Goal: Submit feedback/report problem: Submit feedback/report problem

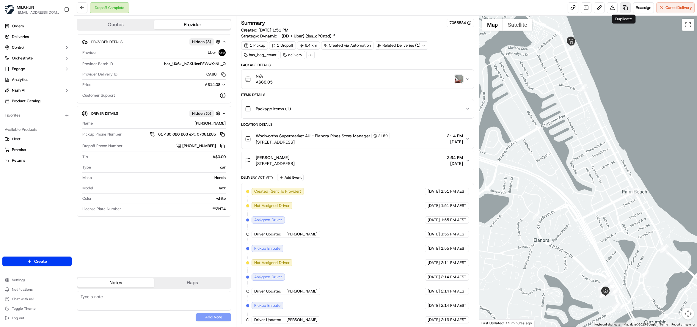
click at [622, 10] on link at bounding box center [625, 7] width 11 height 11
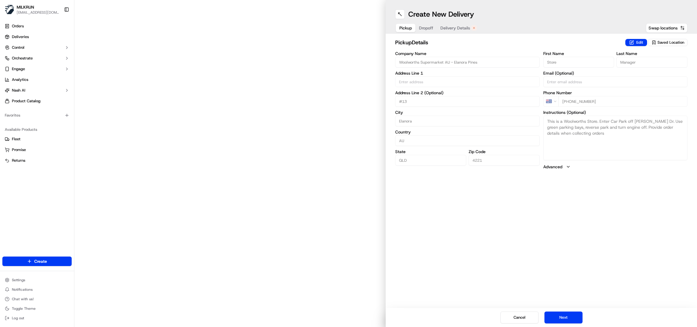
type input "31 Guineas Creek Road"
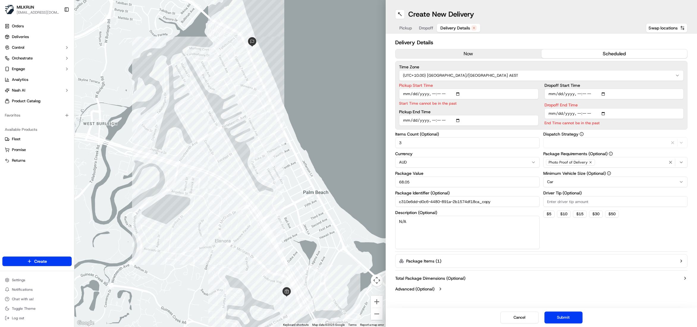
drag, startPoint x: 450, startPoint y: 26, endPoint x: 457, endPoint y: 29, distance: 8.0
click at [450, 26] on span "Delivery Details" at bounding box center [456, 28] width 30 height 6
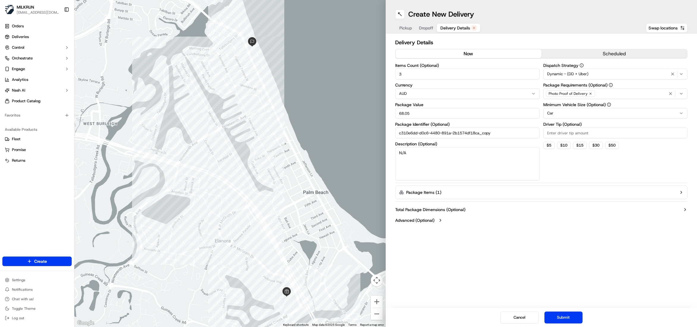
click at [465, 52] on button "now" at bounding box center [469, 53] width 146 height 9
click at [556, 315] on button "Submit" at bounding box center [564, 318] width 38 height 12
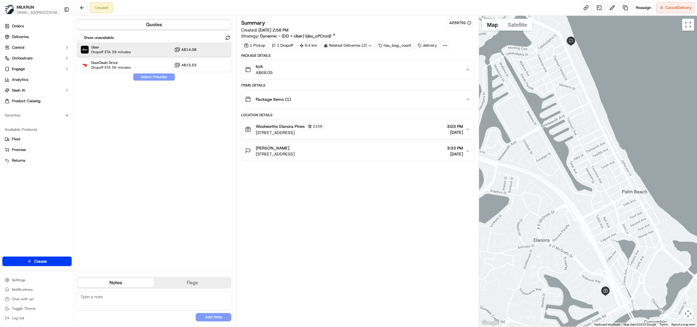
click at [110, 49] on span "Uber" at bounding box center [111, 47] width 40 height 5
click at [144, 77] on button "Assign Provider" at bounding box center [154, 76] width 42 height 7
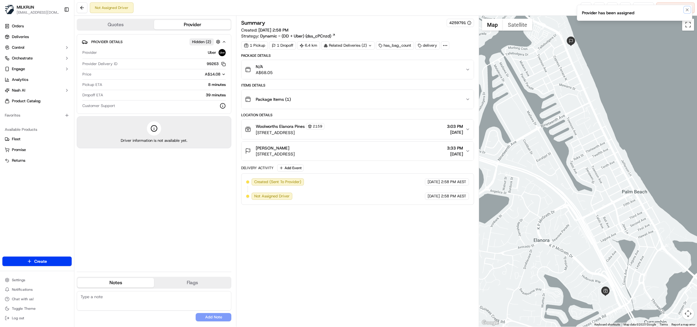
drag, startPoint x: 687, startPoint y: 10, endPoint x: 646, endPoint y: 23, distance: 42.5
click at [686, 11] on icon "Notifications (F8)" at bounding box center [687, 9] width 5 height 5
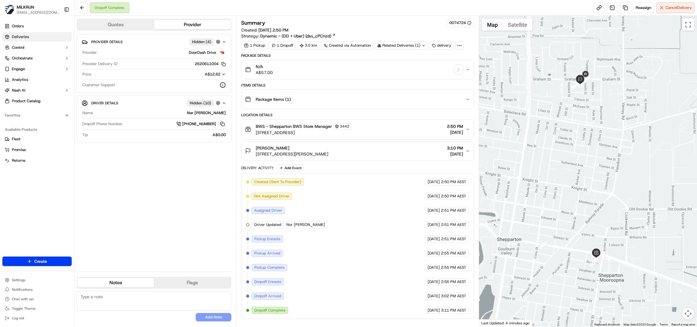
click at [25, 39] on span "Deliveries" at bounding box center [20, 36] width 17 height 5
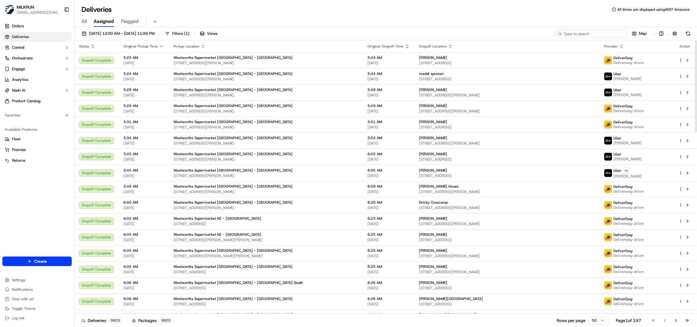
click at [601, 33] on input at bounding box center [591, 33] width 71 height 8
paste input "4fa45ecc-ccf0-4caa-bbdc-cef970508f17"
type input "4fa45ecc-ccf0-4caa-bbdc-cef970508f17"
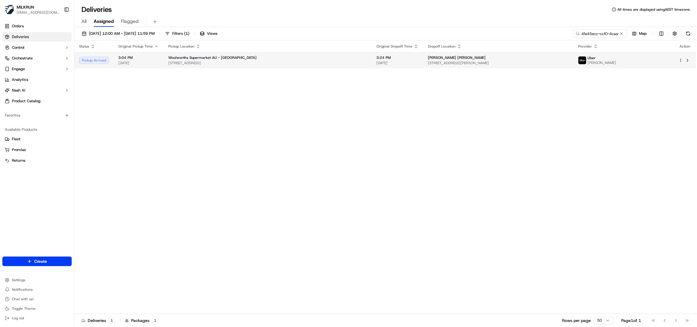
click at [489, 62] on span "3/14 Marshall St, Belgian Gardens, QLD 4810, AU" at bounding box center [498, 63] width 140 height 5
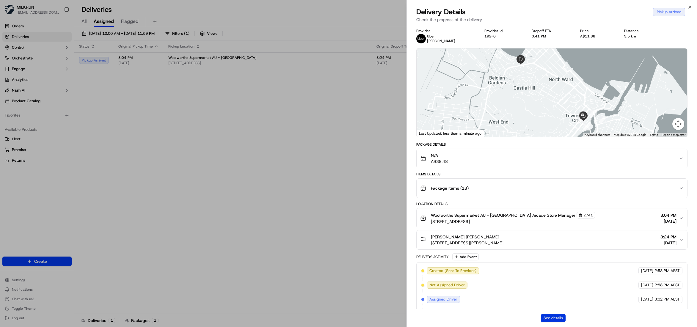
click at [541, 316] on button "See details" at bounding box center [553, 318] width 25 height 8
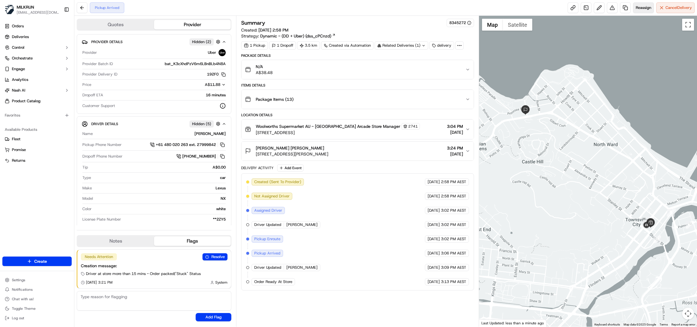
click at [636, 7] on span "Reassign" at bounding box center [643, 7] width 15 height 5
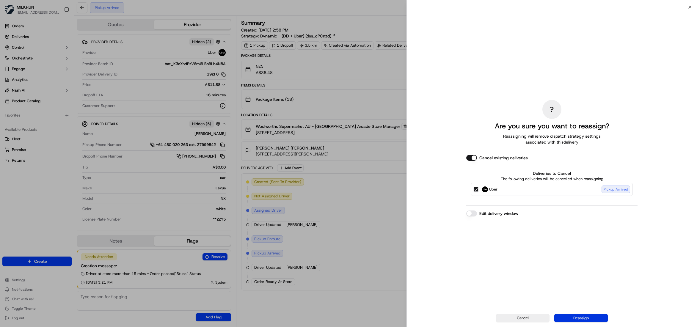
click at [590, 317] on button "Reassign" at bounding box center [581, 318] width 54 height 8
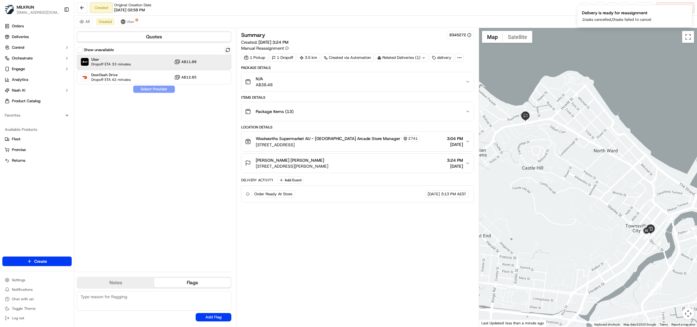
click at [116, 58] on span "Uber" at bounding box center [111, 59] width 40 height 5
click at [157, 89] on button "Assign Provider" at bounding box center [154, 89] width 42 height 7
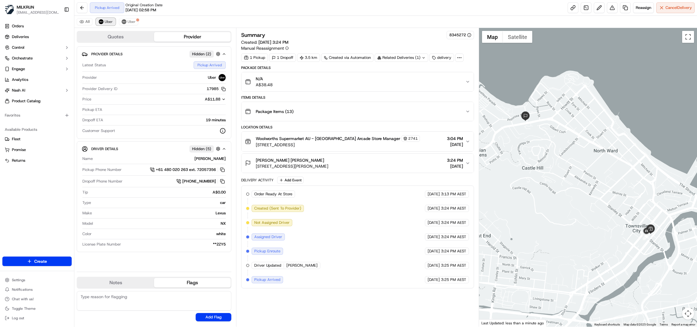
click at [110, 20] on span "Uber" at bounding box center [109, 21] width 8 height 5
click at [135, 20] on span "Uber" at bounding box center [132, 21] width 8 height 5
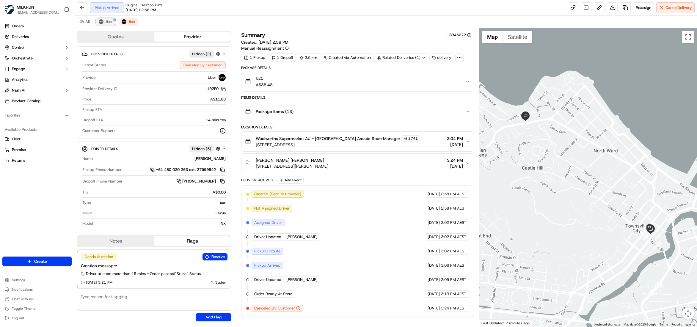
click at [106, 25] on button "Uber" at bounding box center [105, 21] width 19 height 7
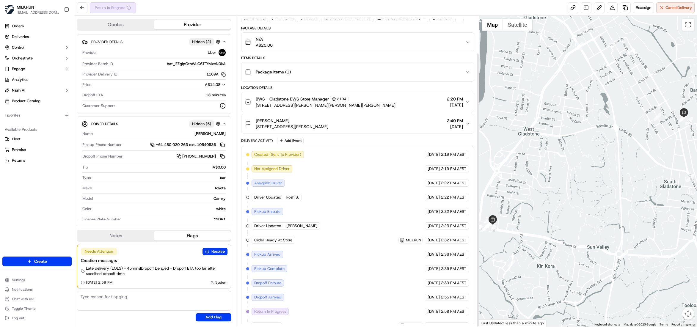
scroll to position [42, 0]
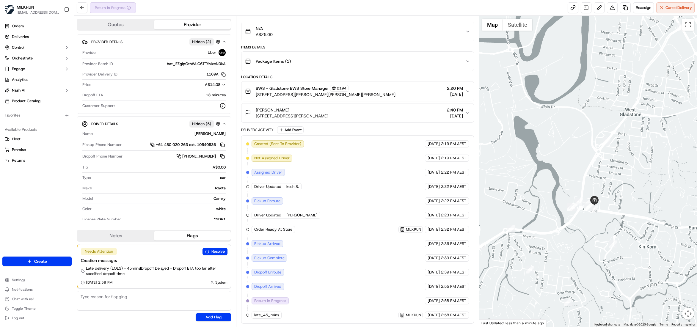
drag, startPoint x: 598, startPoint y: 208, endPoint x: 701, endPoint y: 187, distance: 105.2
click at [697, 187] on html "MILKRUN eestocada@woolworths.com.au Toggle Sidebar Orders Deliveries Control Or…" at bounding box center [348, 163] width 697 height 327
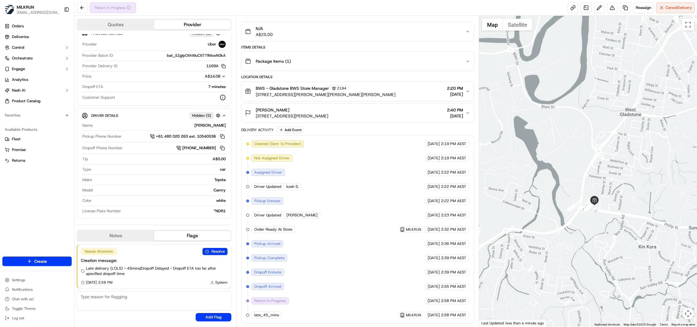
drag, startPoint x: 389, startPoint y: 129, endPoint x: 389, endPoint y: 133, distance: 3.6
click at [389, 129] on div "Delivery Activity Add Event" at bounding box center [357, 129] width 233 height 7
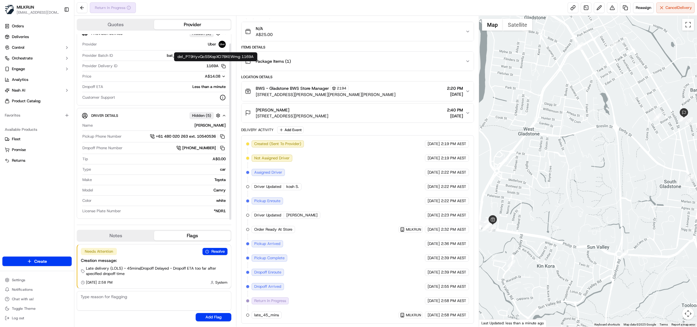
scroll to position [10, 0]
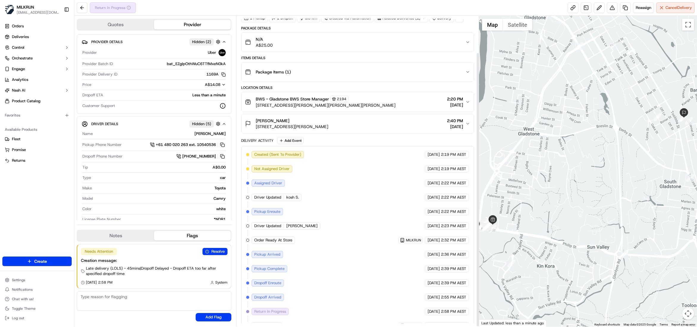
scroll to position [42, 0]
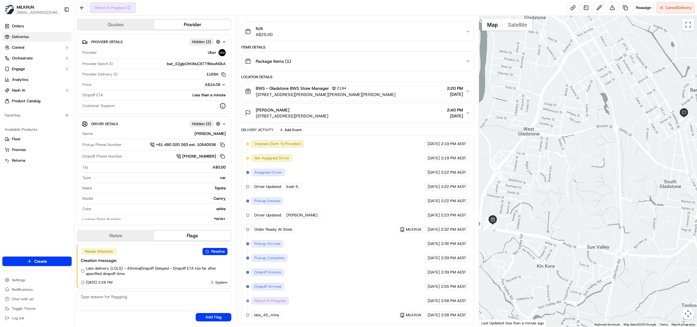
click at [23, 37] on span "Deliveries" at bounding box center [20, 36] width 17 height 5
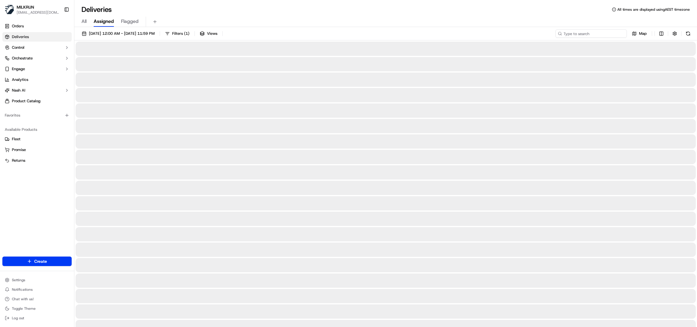
click at [612, 35] on input at bounding box center [591, 33] width 71 height 8
paste input "3a63a7cb-6c6c-4b5d-a027-1ccf7b22f473"
type input "3a63a7cb-6c6c-4b5d-a027-1ccf7b22f473"
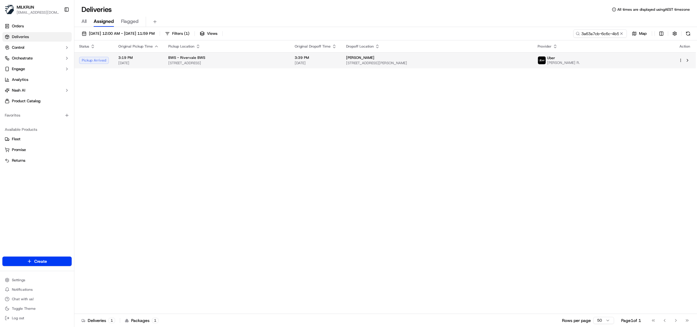
click at [443, 60] on div "Cian Clinton-Gray 95B McMaster St, Victoria Park, WA 6100, AU" at bounding box center [437, 60] width 182 height 10
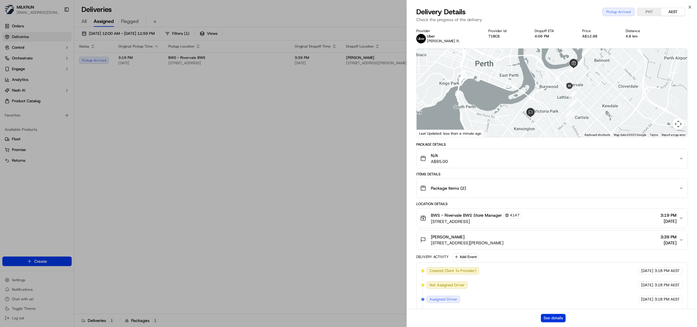
click at [546, 317] on button "See details" at bounding box center [553, 318] width 25 height 8
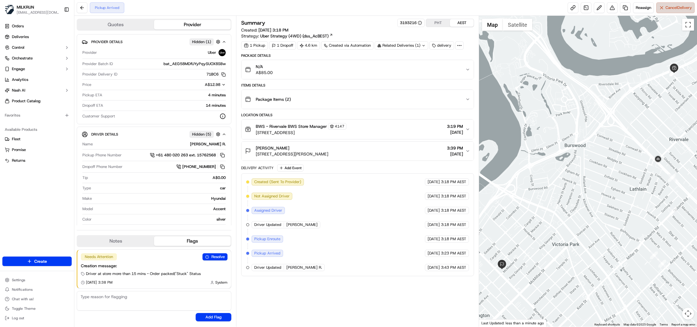
click at [668, 12] on button "Cancel Delivery" at bounding box center [676, 7] width 38 height 11
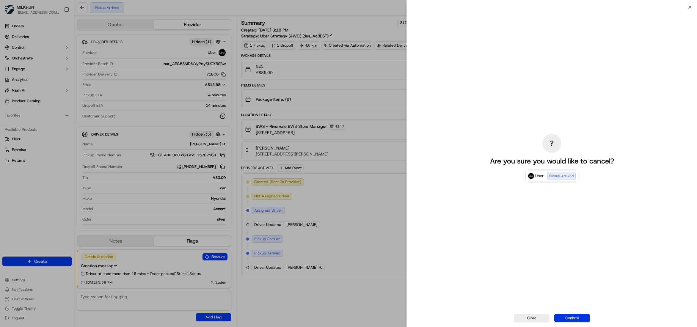
click at [579, 317] on button "Confirm" at bounding box center [572, 318] width 36 height 8
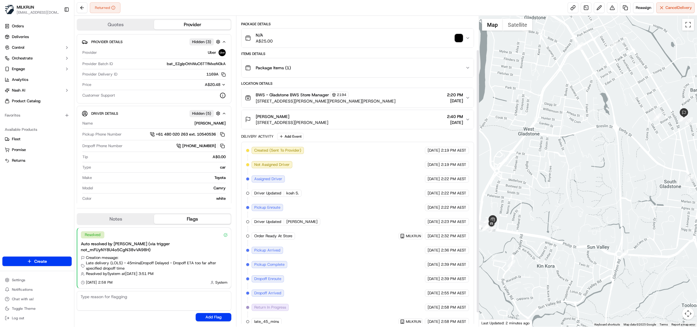
scroll to position [57, 0]
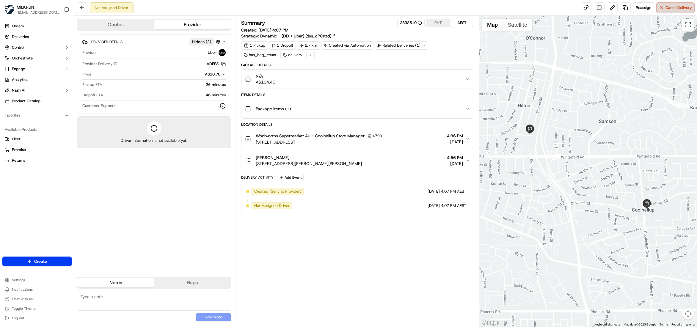
click at [669, 11] on button "Cancel Delivery" at bounding box center [676, 7] width 38 height 11
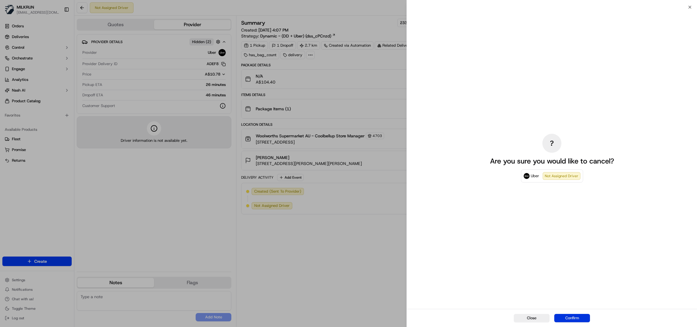
click at [570, 314] on button "Confirm" at bounding box center [572, 318] width 36 height 8
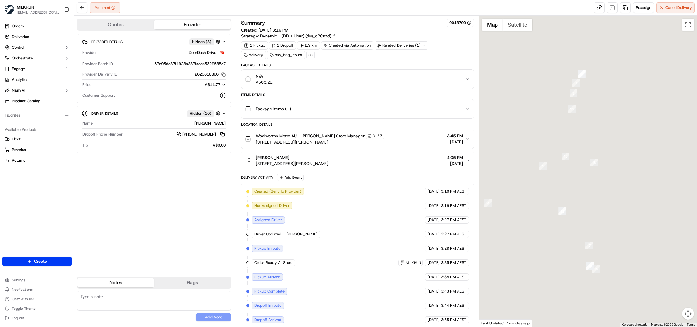
scroll to position [37, 0]
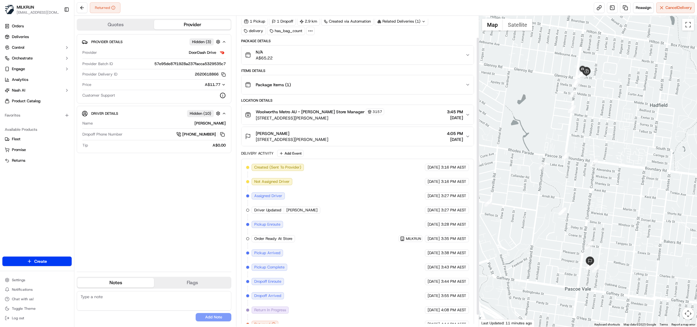
scroll to position [37, 0]
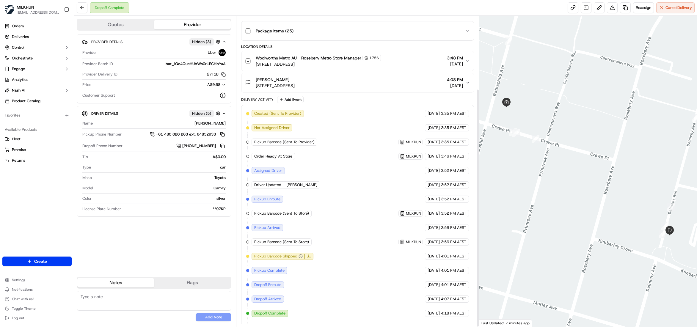
scroll to position [95, 0]
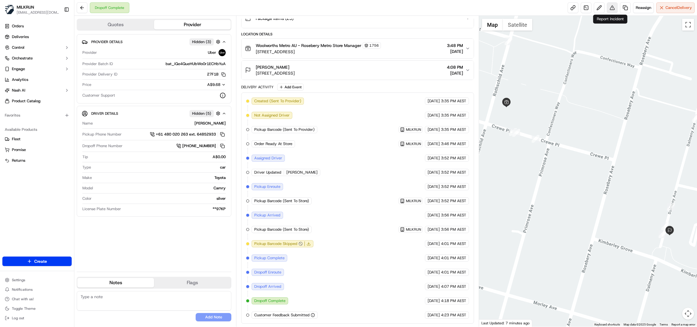
click at [608, 10] on button at bounding box center [612, 7] width 11 height 11
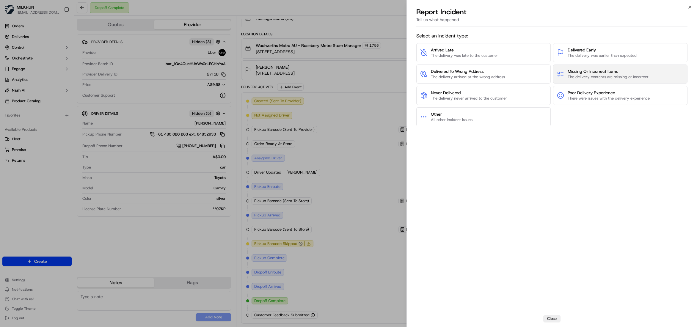
click at [599, 74] on span "Missing Or Incorrect Items" at bounding box center [608, 71] width 81 height 6
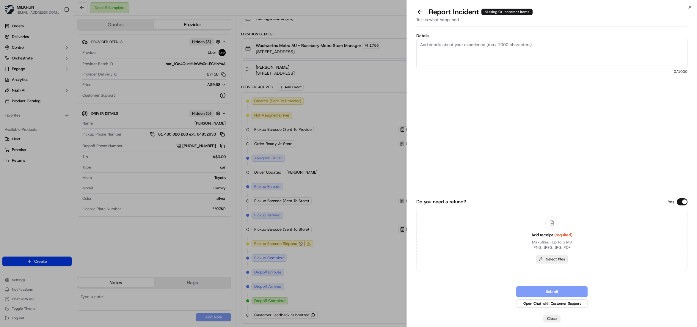
click at [557, 259] on button "Select files" at bounding box center [552, 259] width 32 height 8
type input "C:\fakepath\[PERSON_NAME].pdf"
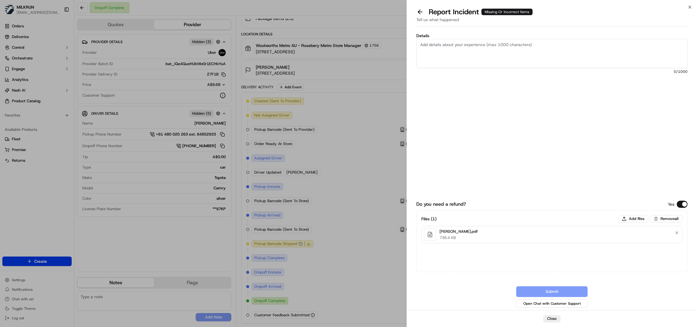
click at [437, 50] on textarea "Details" at bounding box center [551, 53] width 271 height 29
type textarea "Hi team, Please review and process billing adjustment, The driver completed the…"
click at [555, 291] on button "Submit" at bounding box center [551, 291] width 71 height 11
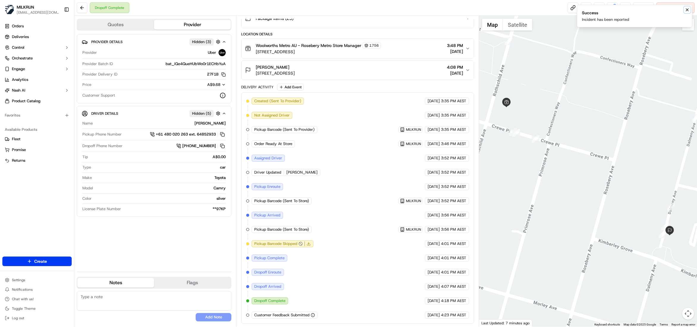
click at [687, 12] on icon "Notifications (F8)" at bounding box center [687, 9] width 5 height 5
click at [610, 9] on button at bounding box center [612, 7] width 11 height 11
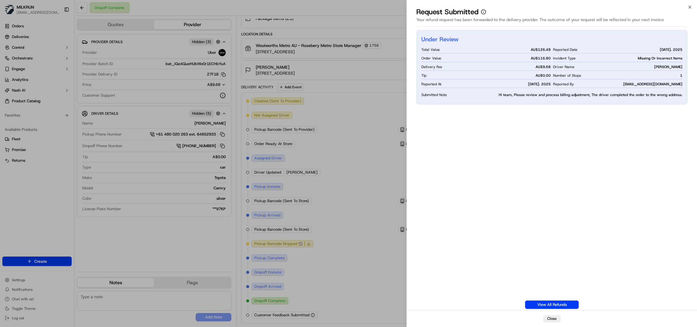
click at [602, 209] on div "Under Review Total Value AU$ 126.48 Order Value AU$ 116.80 Delivery Fee AU$ 9.6…" at bounding box center [551, 169] width 271 height 279
drag, startPoint x: 689, startPoint y: 8, endPoint x: 679, endPoint y: 13, distance: 11.4
click at [689, 8] on icon "button" at bounding box center [690, 7] width 5 height 5
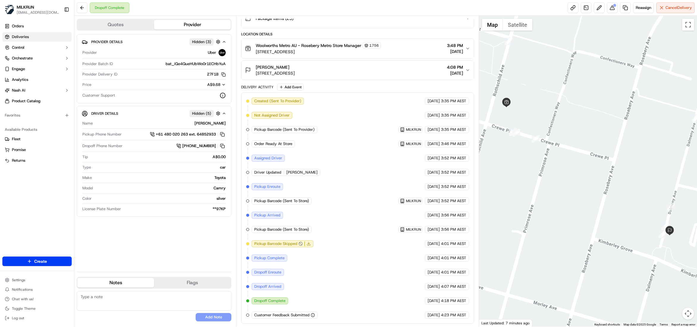
click at [15, 38] on span "Deliveries" at bounding box center [20, 36] width 17 height 5
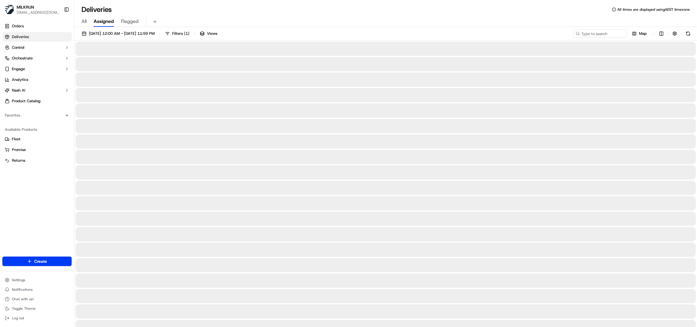
click at [84, 21] on span "All" at bounding box center [84, 21] width 5 height 7
click at [597, 35] on input at bounding box center [591, 33] width 71 height 8
paste input "7e9b8e72-1f1e-43e2-a27d-4689695df2a1"
type input "7e9b8e72-1f1e-43e2-a27d-4689695df2a1"
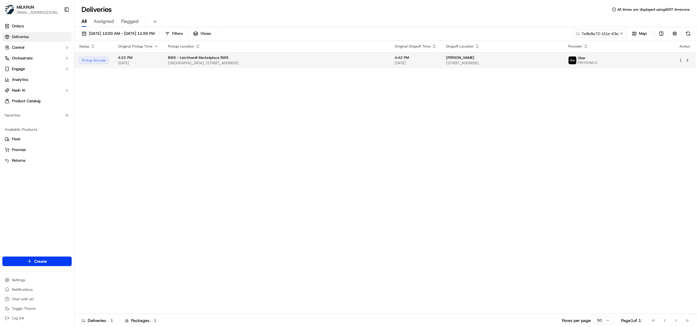
click at [234, 53] on td "BWS - Leichhardt Marketplace BWS Leichhardt Market Place, 100/122-138 Flood Str…" at bounding box center [276, 60] width 227 height 16
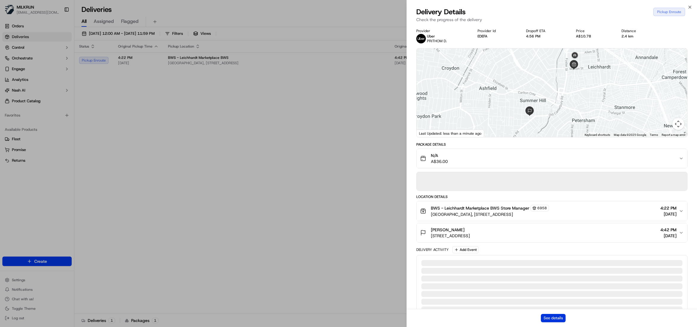
click at [553, 317] on button "See details" at bounding box center [553, 318] width 25 height 8
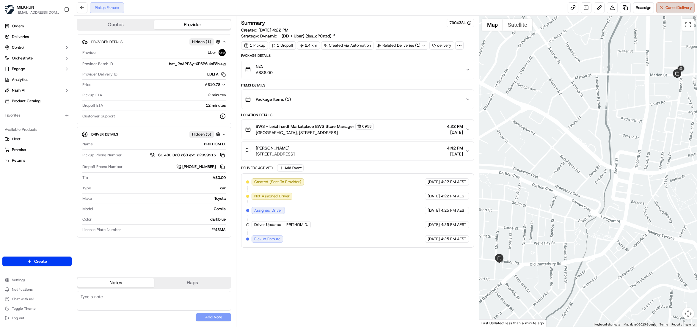
click at [672, 8] on span "Cancel Delivery" at bounding box center [679, 7] width 26 height 5
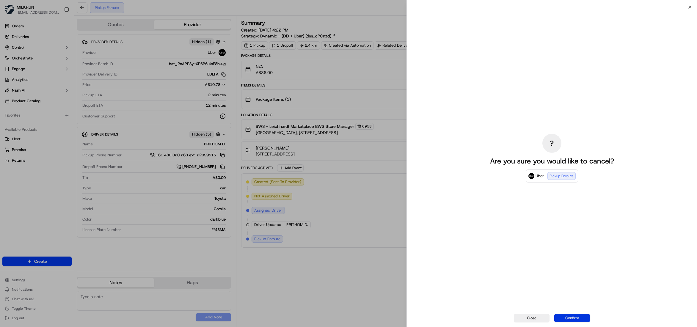
click at [568, 314] on button "Confirm" at bounding box center [572, 318] width 36 height 8
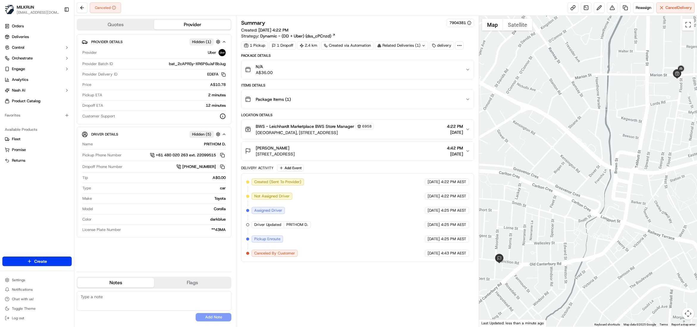
click at [642, 127] on div at bounding box center [588, 171] width 218 height 311
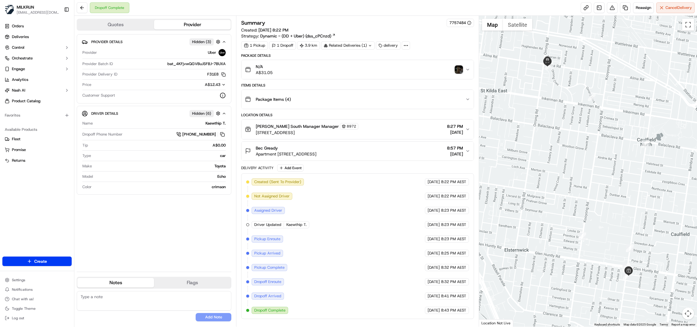
click at [457, 70] on img "button" at bounding box center [459, 69] width 8 height 8
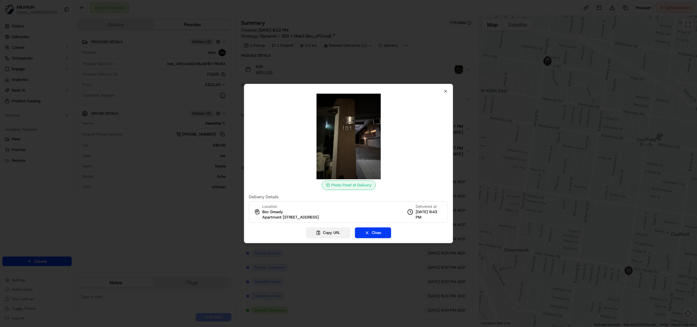
click at [331, 231] on button "Copy URL" at bounding box center [328, 233] width 44 height 11
click at [442, 90] on div "Photo Proof of Delivery Delivery Details Location Bec Gready Apartment 3/101 Or…" at bounding box center [348, 156] width 199 height 134
click at [446, 90] on icon "button" at bounding box center [446, 91] width 5 height 5
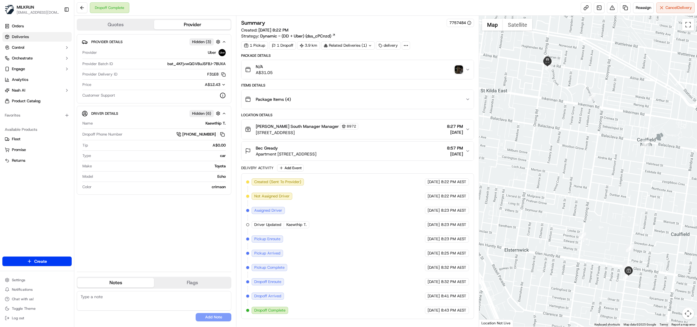
click at [21, 38] on span "Deliveries" at bounding box center [20, 36] width 17 height 5
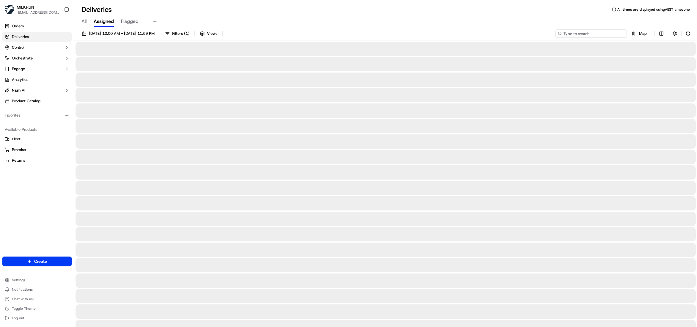
click at [591, 34] on input at bounding box center [591, 33] width 71 height 8
paste input "3c159e7b-dc9c-42ad-9fec-6a0aaecfcf32"
type input "3c159e7b-dc9c-42ad-9fec-6a0aaecfcf32"
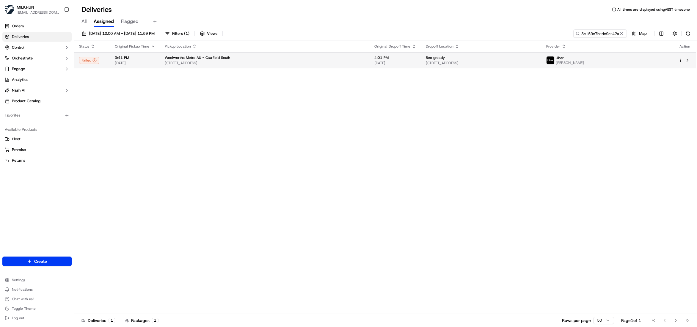
click at [387, 64] on span "[DATE]" at bounding box center [396, 63] width 42 height 5
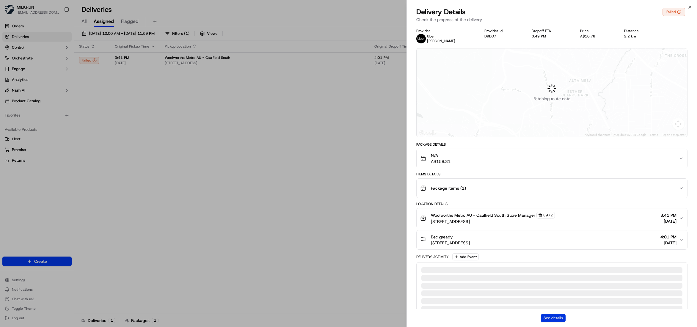
click at [555, 320] on button "See details" at bounding box center [553, 318] width 25 height 8
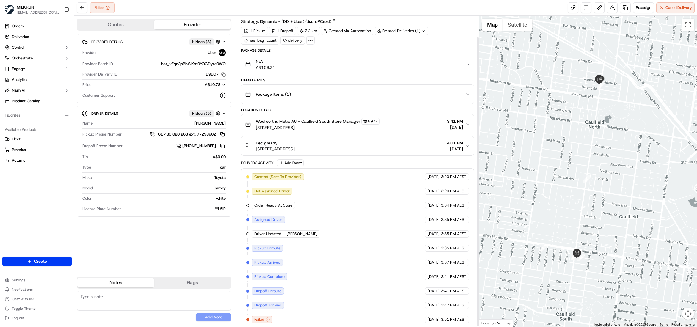
scroll to position [23, 0]
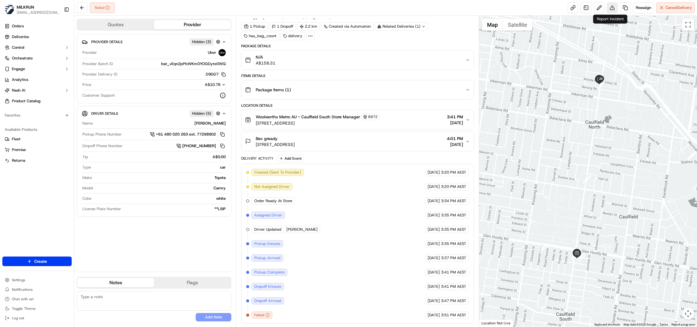
click at [608, 6] on button at bounding box center [612, 7] width 11 height 11
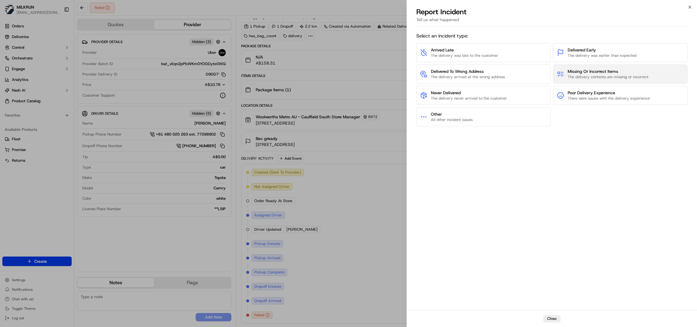
click at [597, 76] on span "The delivery contents are missing or incorrect" at bounding box center [608, 76] width 81 height 5
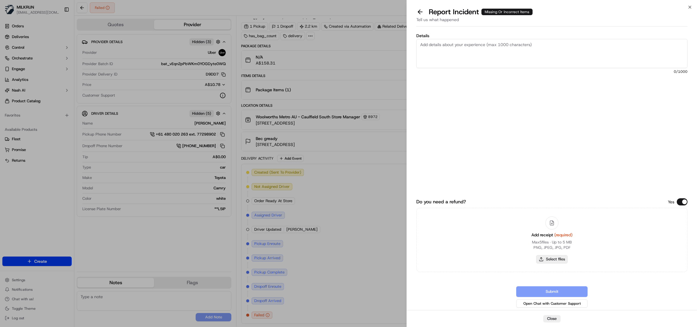
click at [546, 256] on button "Select files" at bounding box center [552, 259] width 32 height 8
type input "C:\fakepath\Capri Journi.pdf"
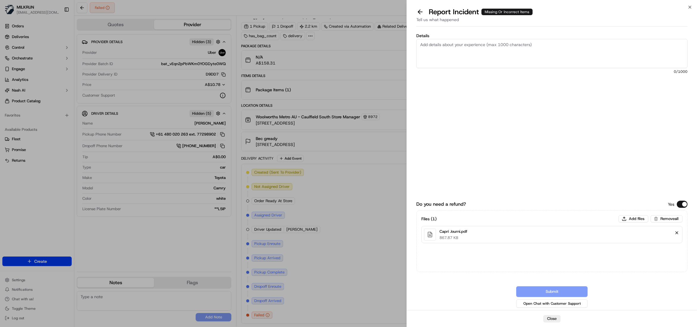
click at [677, 233] on button "Remove file" at bounding box center [677, 233] width 8 height 8
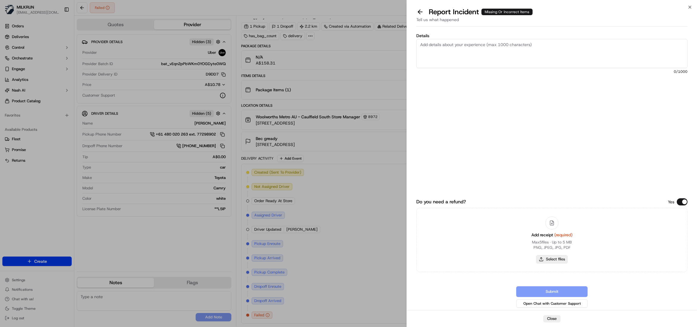
click at [556, 258] on button "Select files" at bounding box center [552, 259] width 32 height 8
type input "C:\fakepath\Bec gready.pdf"
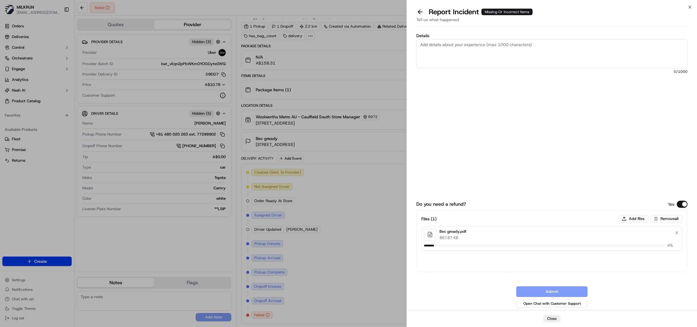
click at [513, 52] on textarea "Details" at bounding box center [551, 53] width 271 height 29
type textarea "Hi Team, Please review and process billing adjustment, The driver mark the deli…"
click at [565, 290] on button "Submit" at bounding box center [551, 291] width 71 height 11
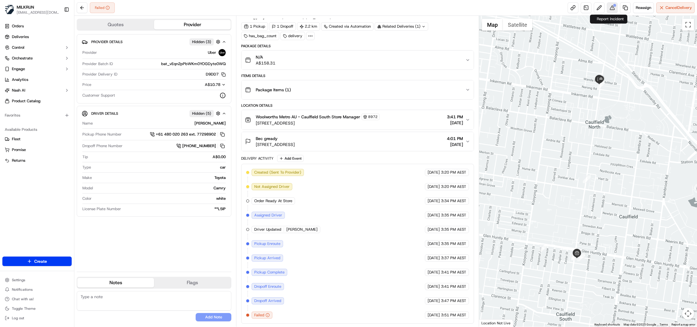
click at [612, 9] on button at bounding box center [612, 7] width 11 height 11
